Goal: Task Accomplishment & Management: Manage account settings

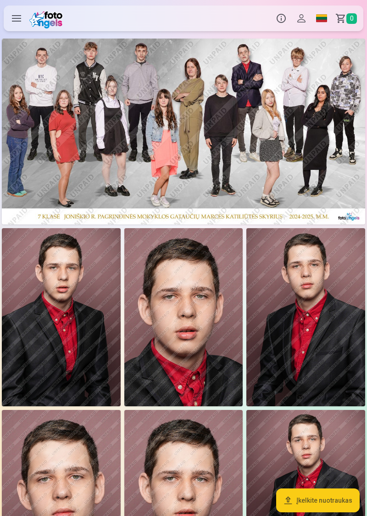
click at [16, 21] on label at bounding box center [17, 19] width 26 height 26
click at [301, 15] on button "Profilis" at bounding box center [301, 19] width 20 height 26
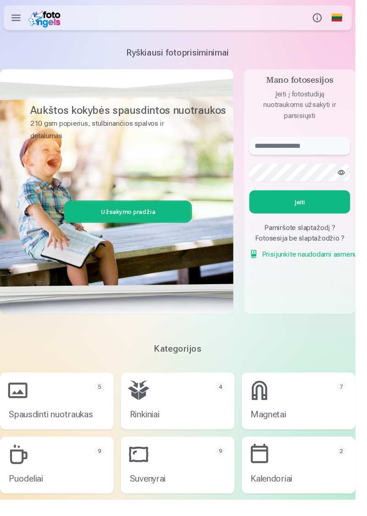
click at [298, 147] on input "text" at bounding box center [309, 150] width 104 height 18
click at [289, 154] on input "text" at bounding box center [309, 150] width 104 height 18
type input "**********"
click at [349, 185] on button "button" at bounding box center [352, 177] width 17 height 17
click at [294, 211] on button "Įeiti" at bounding box center [309, 208] width 104 height 24
